Goal: Task Accomplishment & Management: Complete application form

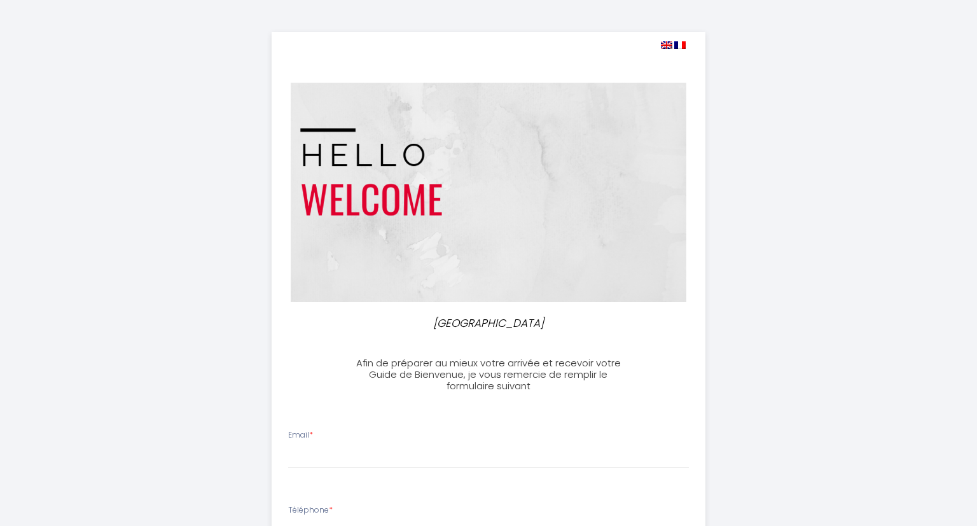
select select
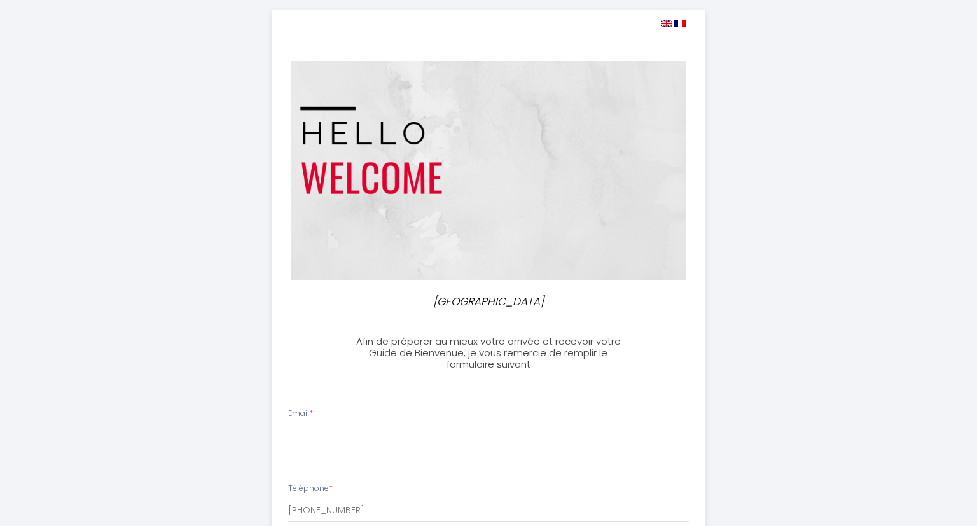
scroll to position [201, 0]
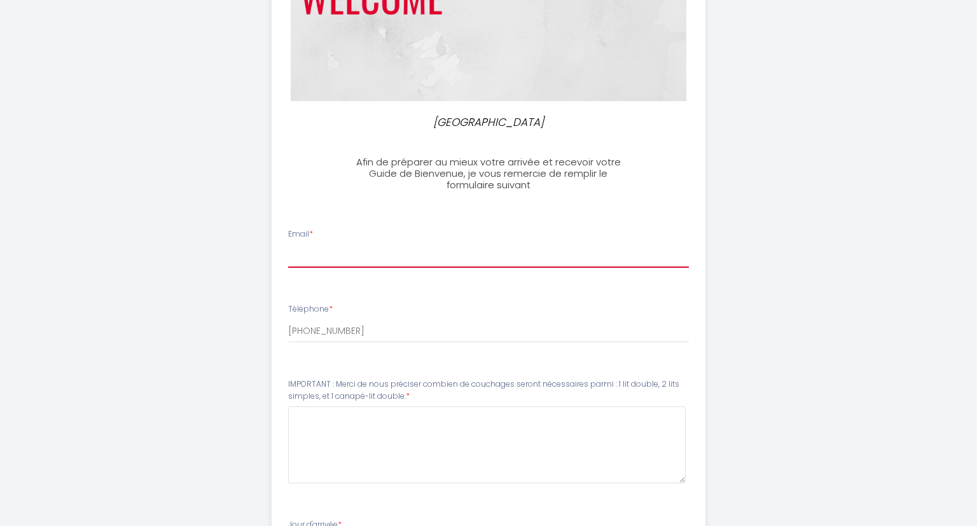
click at [332, 256] on input "Email *" at bounding box center [489, 256] width 402 height 23
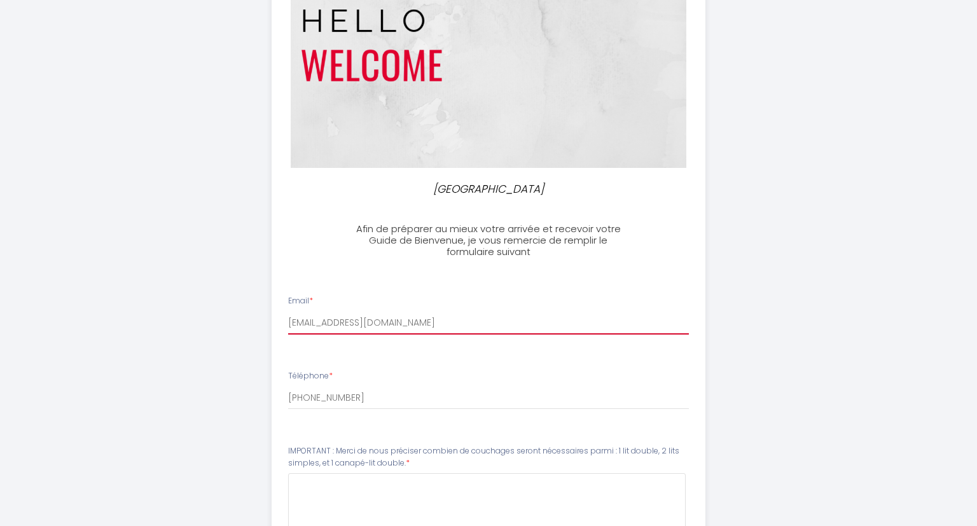
scroll to position [0, 0]
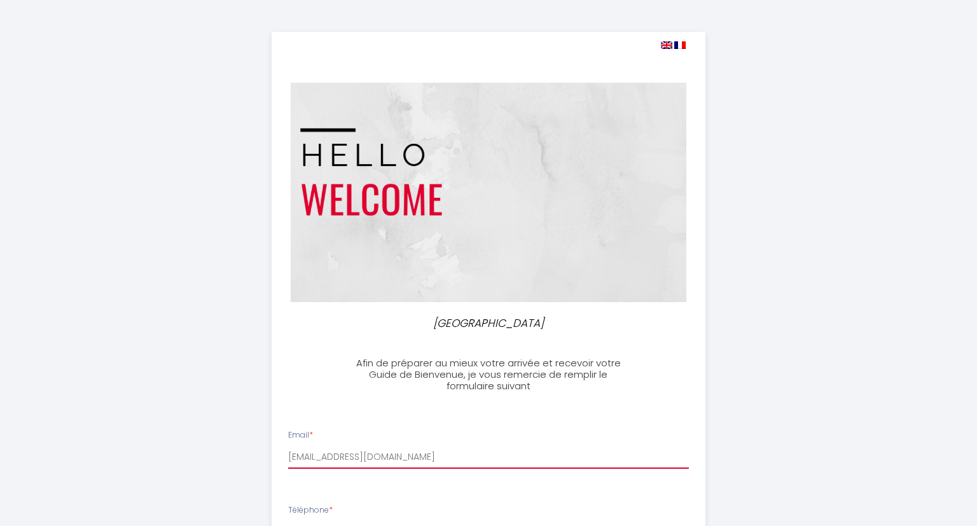
type input "[EMAIL_ADDRESS][DOMAIN_NAME]"
click at [663, 45] on img at bounding box center [666, 45] width 11 height 8
select select
click at [668, 47] on img at bounding box center [666, 45] width 11 height 8
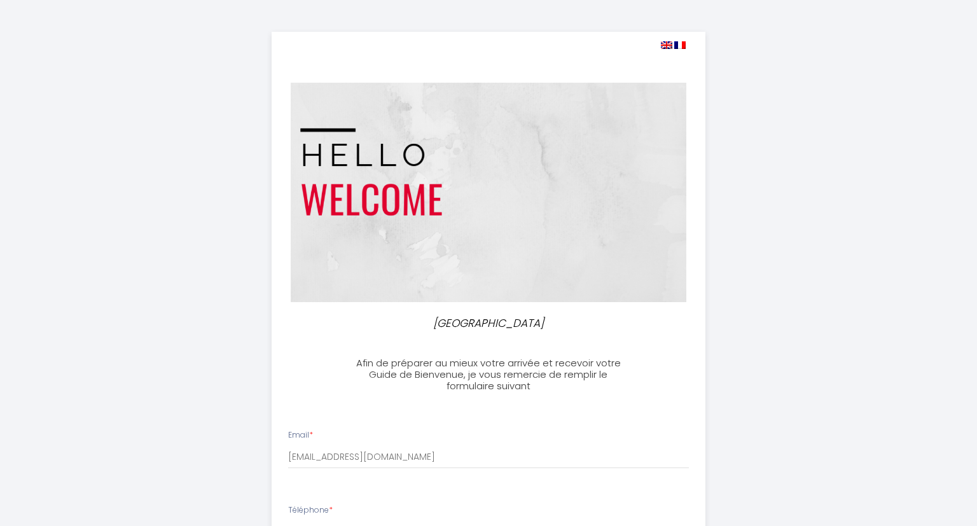
click at [668, 47] on img at bounding box center [666, 45] width 11 height 8
click at [682, 47] on img at bounding box center [680, 45] width 11 height 8
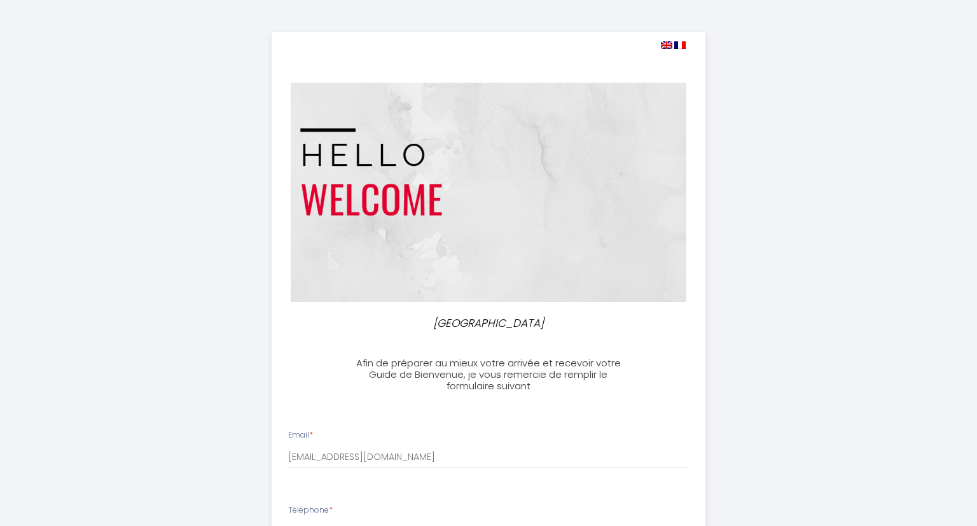
select select
click at [671, 41] on span at bounding box center [673, 45] width 25 height 12
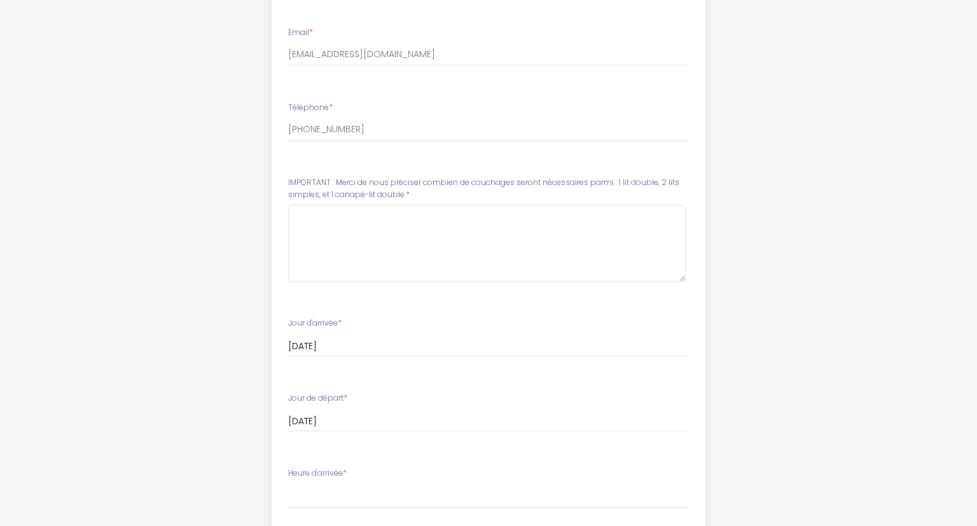
scroll to position [697, 0]
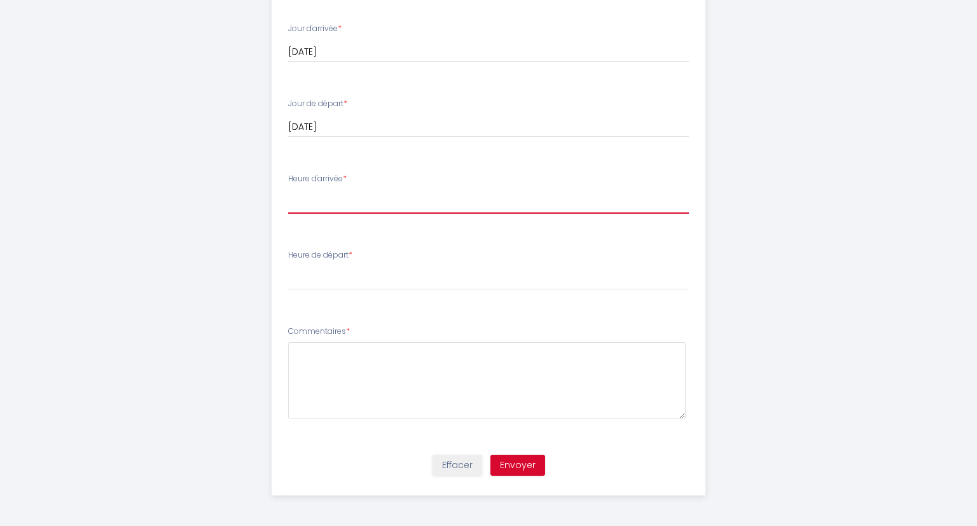
click at [288, 190] on select "16:00 16:30 17:00 17:30 18:00 18:30 19:00 19:30 20:00 20:30 21:00 21:30 22:00 2…" at bounding box center [489, 202] width 402 height 24
select select "16:00"
click option "16:00" at bounding box center [0, 0] width 0 height 0
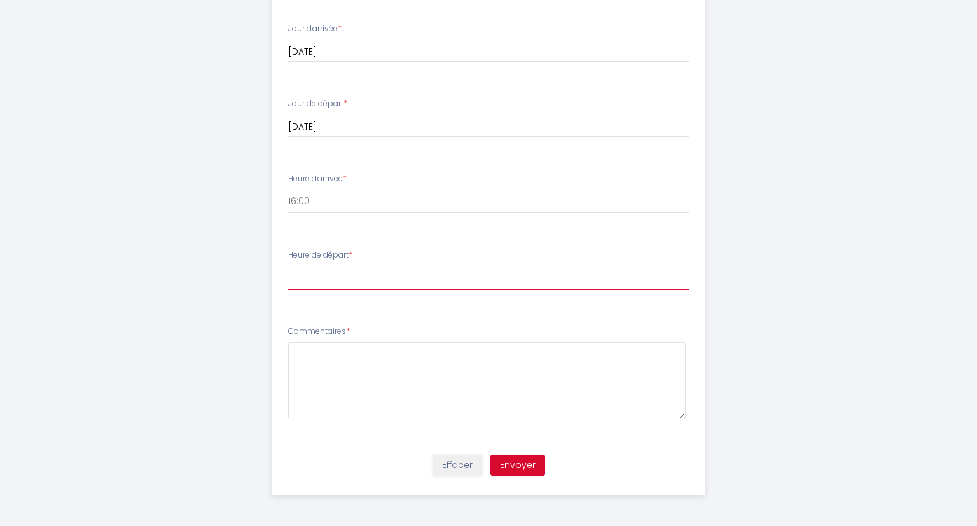
click at [288, 266] on select "00:00 00:30 01:00 01:30 02:00 02:30 03:00 03:30 04:00 04:30 05:00 05:30 06:00 0…" at bounding box center [489, 278] width 402 height 24
select select "07:30"
click option "07:30" at bounding box center [0, 0] width 0 height 0
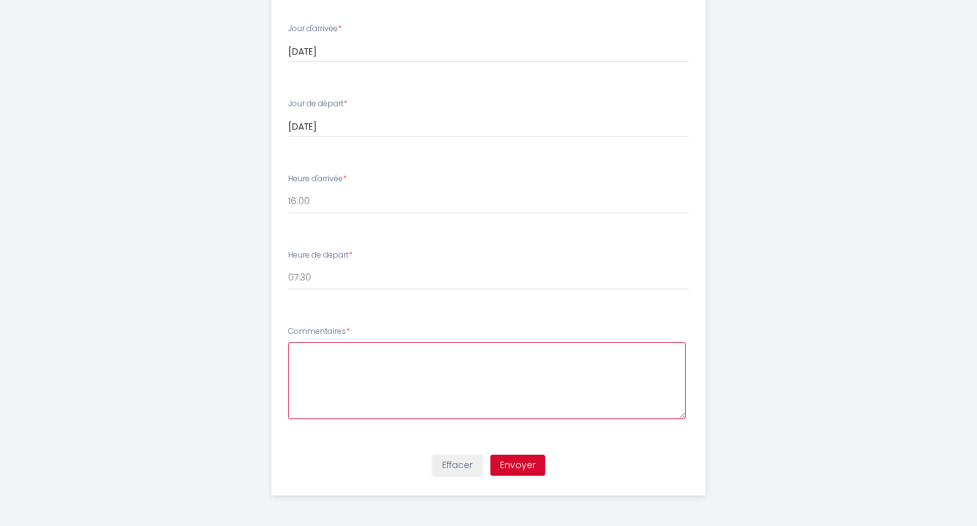
click at [330, 355] on textarea at bounding box center [487, 380] width 398 height 77
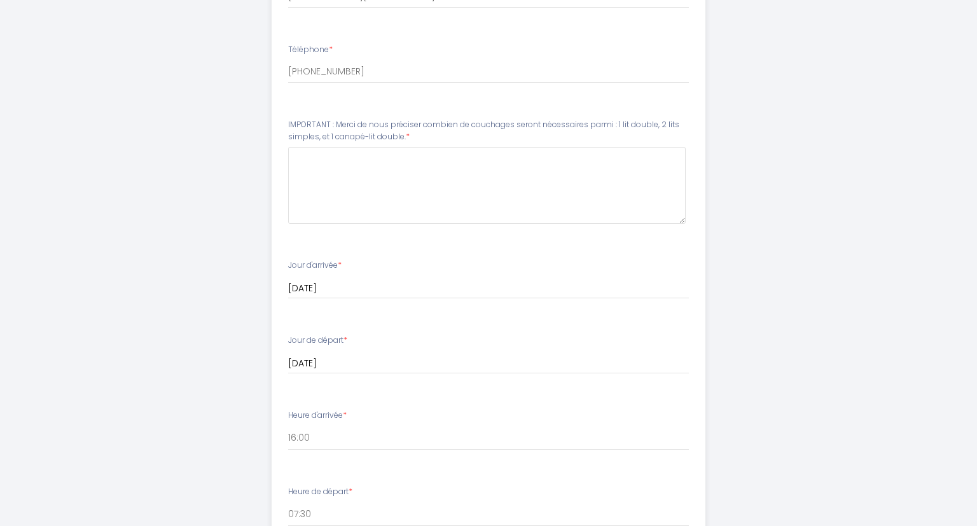
scroll to position [429, 0]
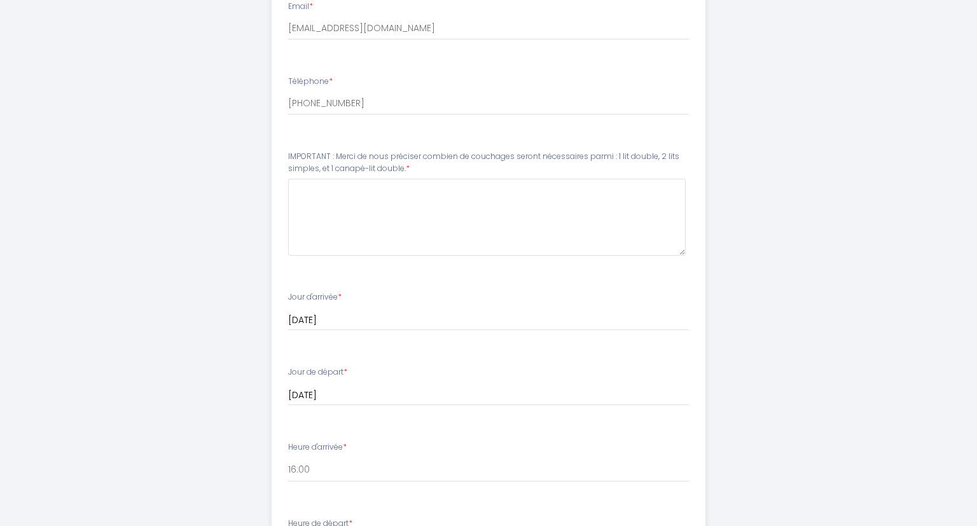
type textarea "I will need a Blanket and FOB for opening the gate please"
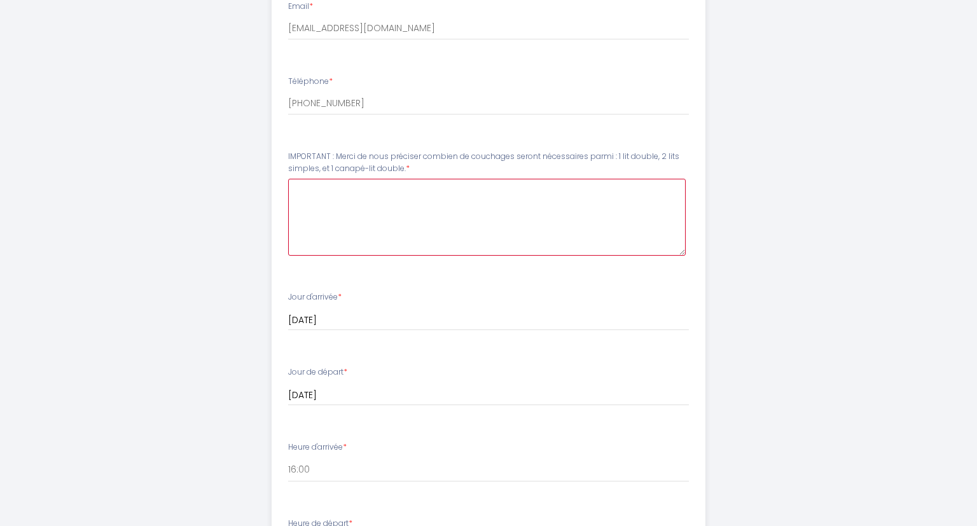
click at [388, 189] on double\ at bounding box center [487, 217] width 398 height 77
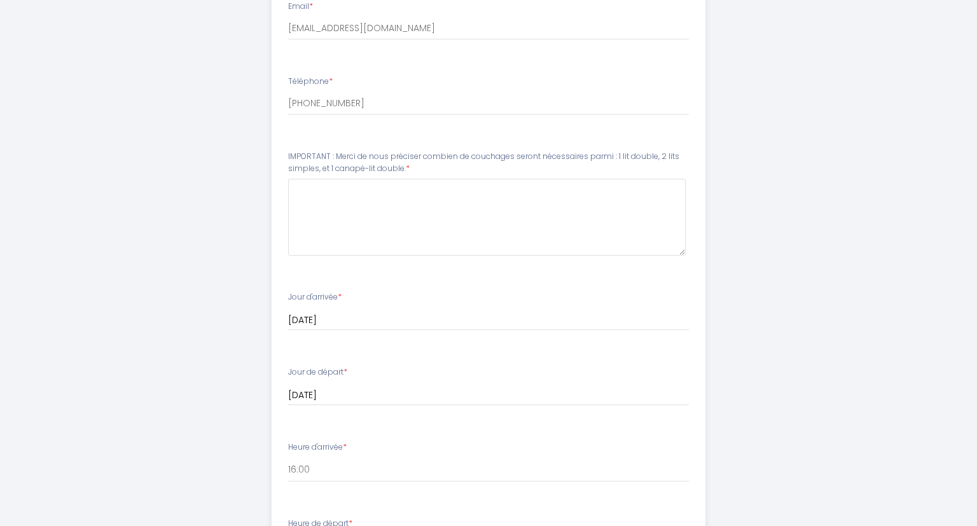
drag, startPoint x: 406, startPoint y: 167, endPoint x: 335, endPoint y: 154, distance: 71.9
click at [335, 154] on label "IMPORTANT : Merci de nous préciser combien de couchages seront nécessaires parm…" at bounding box center [489, 163] width 402 height 24
copy label "Merci de nous préciser combien de couchages seront nécessaires parmi : 1 lit do…"
click at [951, 88] on div "Villa Mimosa Afin de préparer au mieux votre arrivée et recevoir votre Guide de…" at bounding box center [488, 183] width 977 height 1225
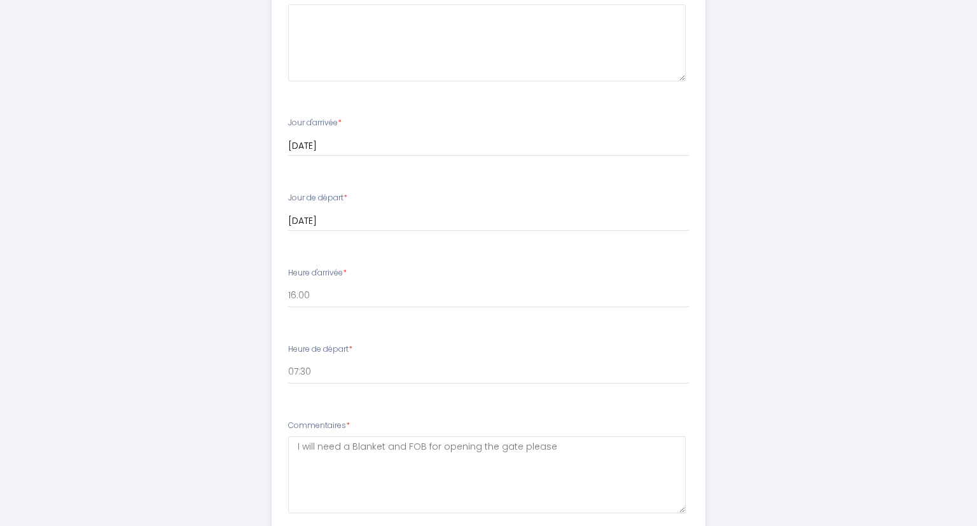
scroll to position [631, 0]
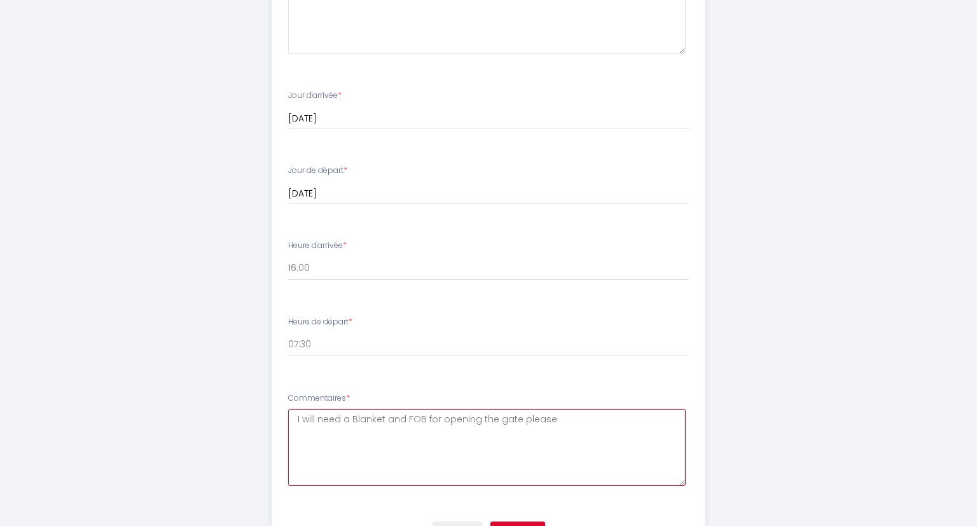
drag, startPoint x: 563, startPoint y: 419, endPoint x: 158, endPoint y: 370, distance: 407.1
click at [288, 409] on textarea "I will need a Blanket and FOB for opening the gate please" at bounding box center [487, 447] width 398 height 77
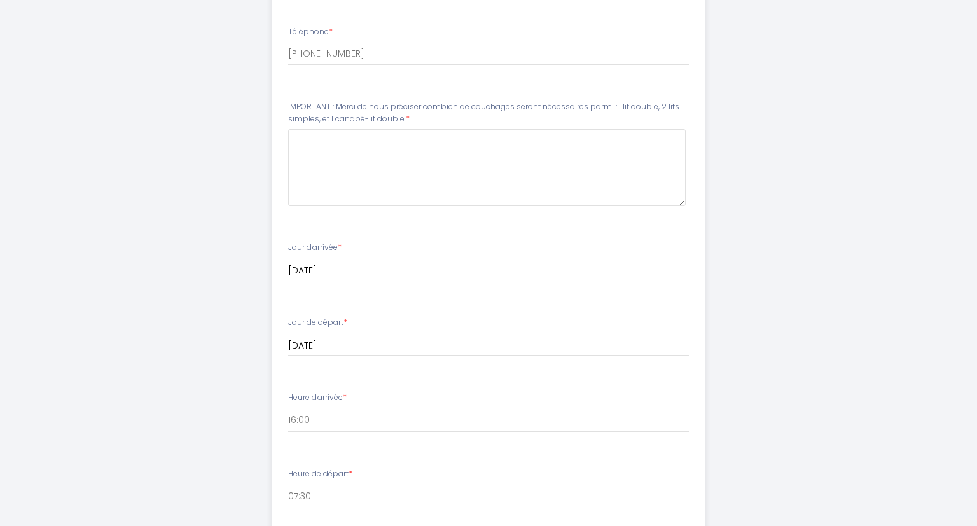
scroll to position [429, 0]
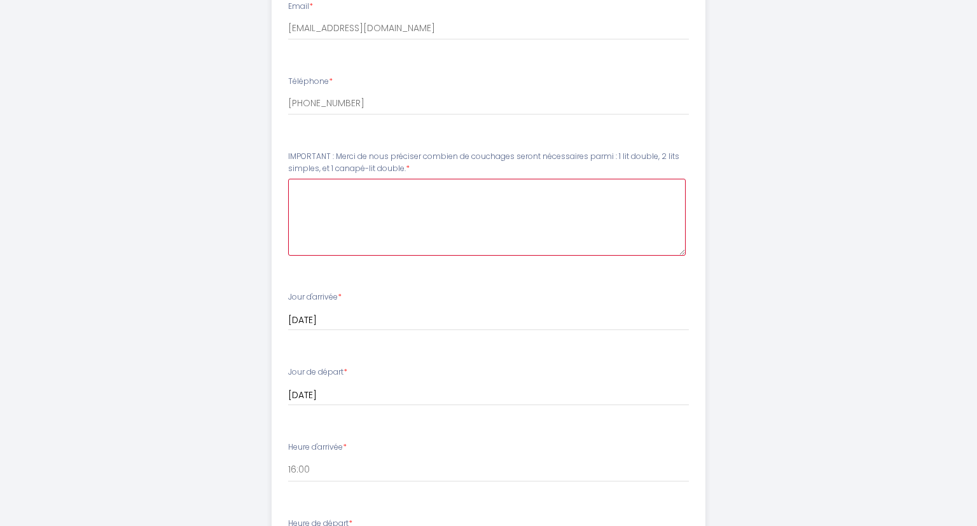
click at [353, 215] on double\ at bounding box center [487, 217] width 398 height 77
paste double\ "I will need a Blanket and FOB for opening the gate please"
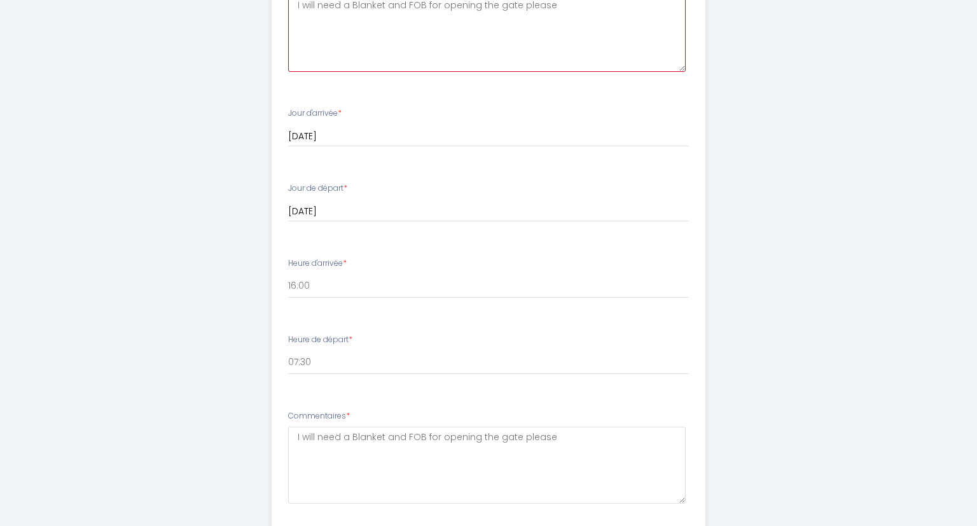
scroll to position [697, 0]
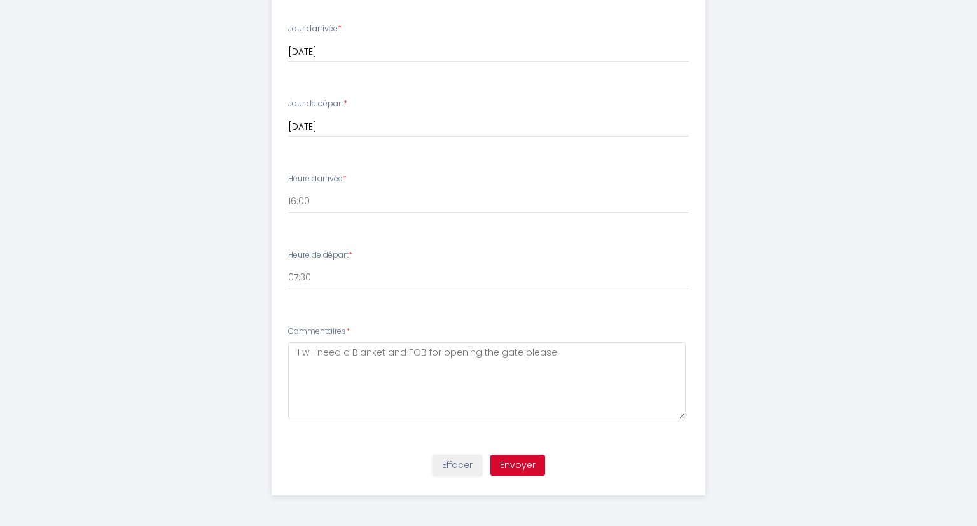
type double\ "I will need a Blanket and FOB for opening the gate please"
click at [536, 463] on button "Envoyer" at bounding box center [518, 466] width 55 height 22
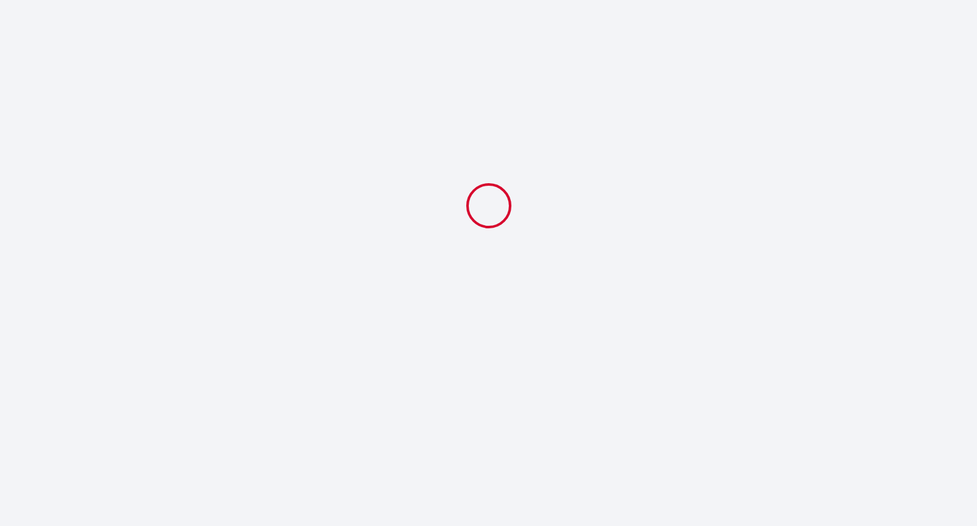
select select "07:30"
